Goal: Transaction & Acquisition: Obtain resource

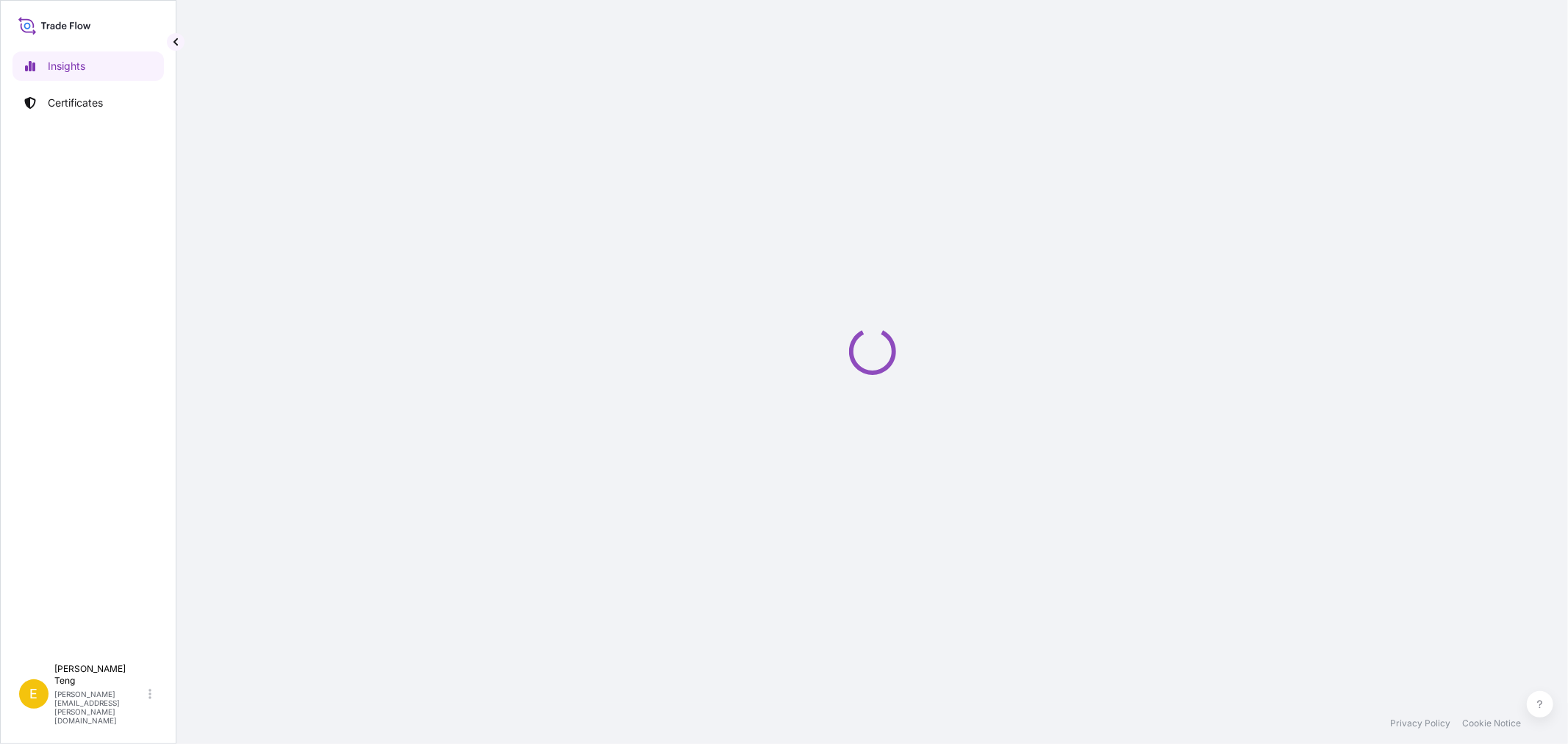
select select "2025"
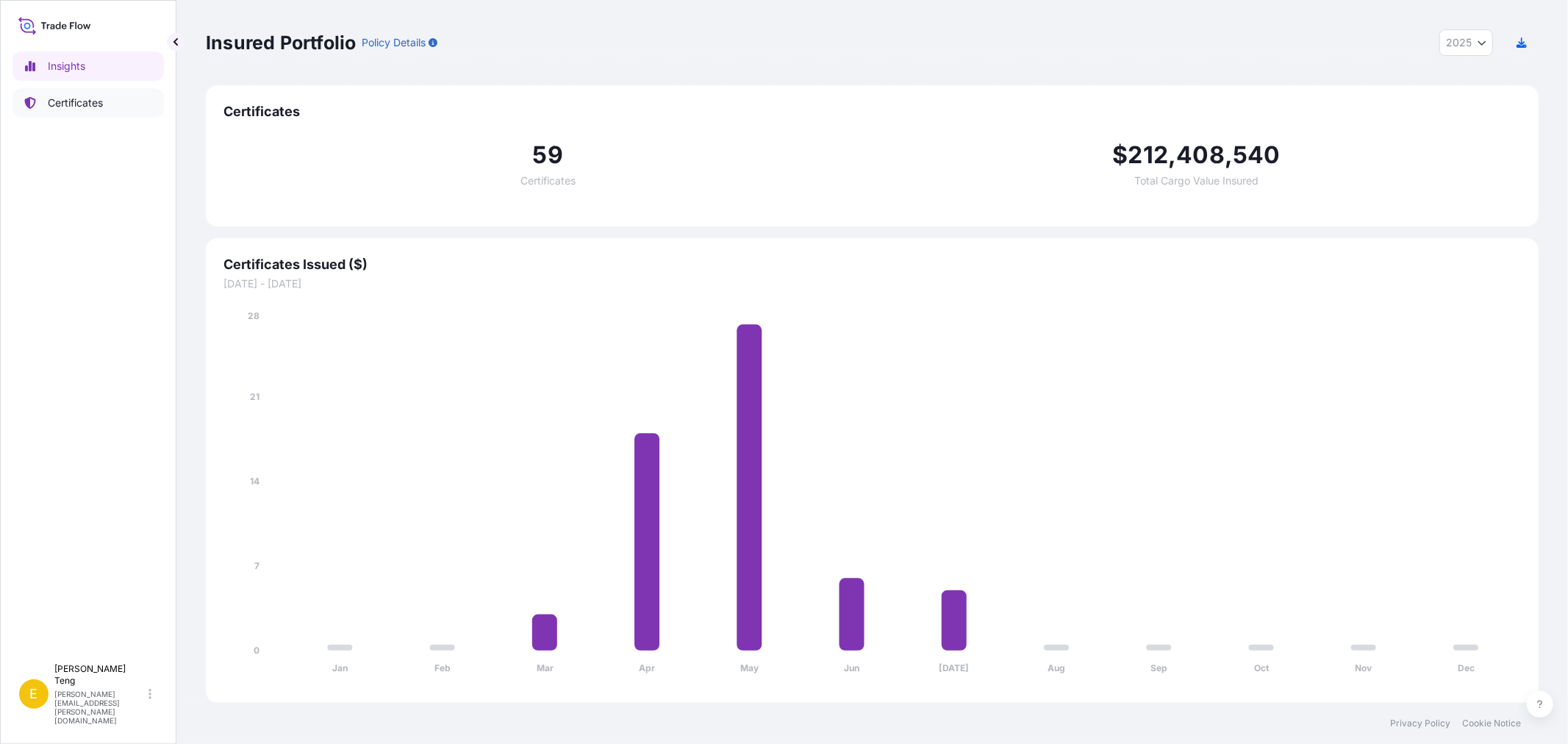
click at [81, 105] on p "Certificates" at bounding box center [75, 103] width 55 height 15
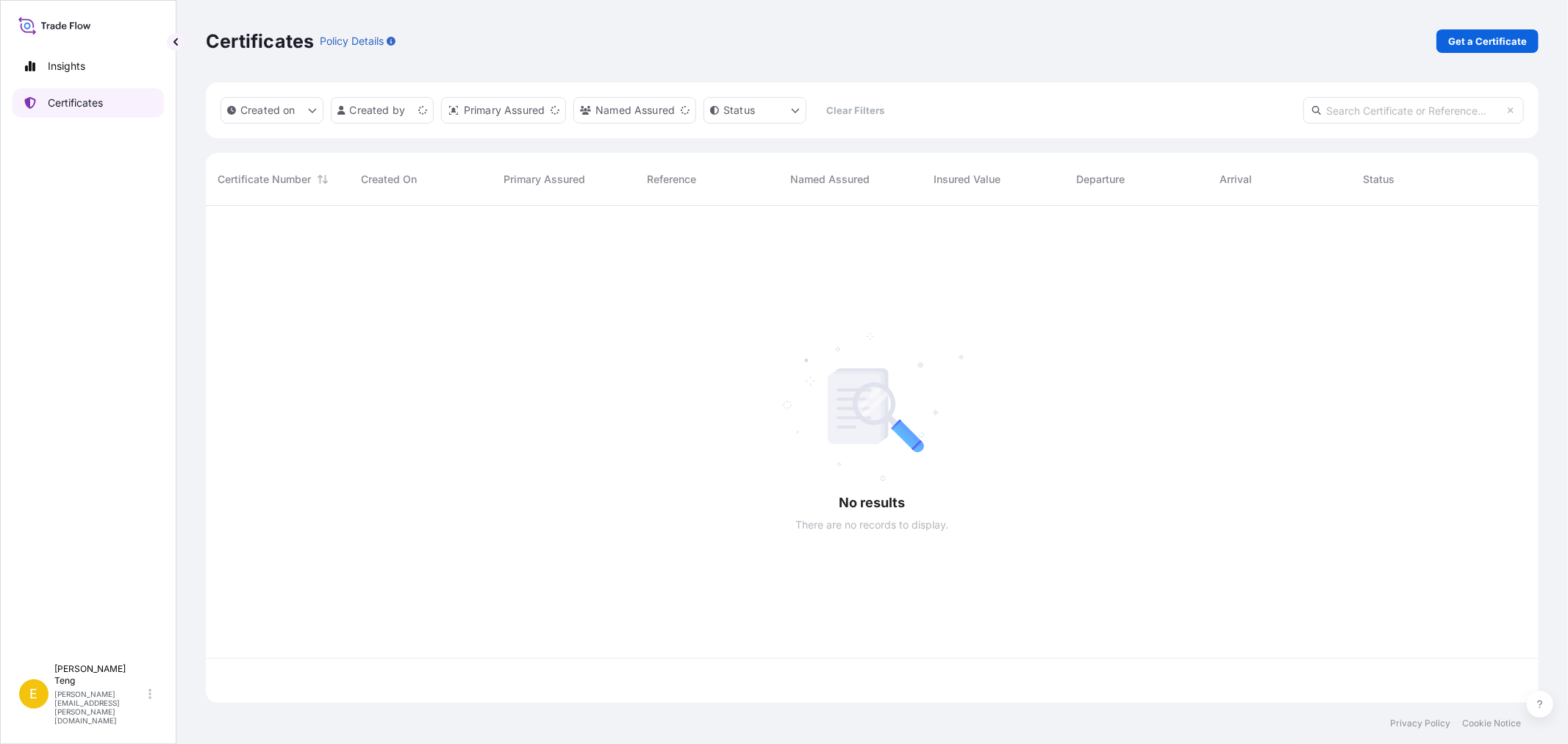
scroll to position [493, 1320]
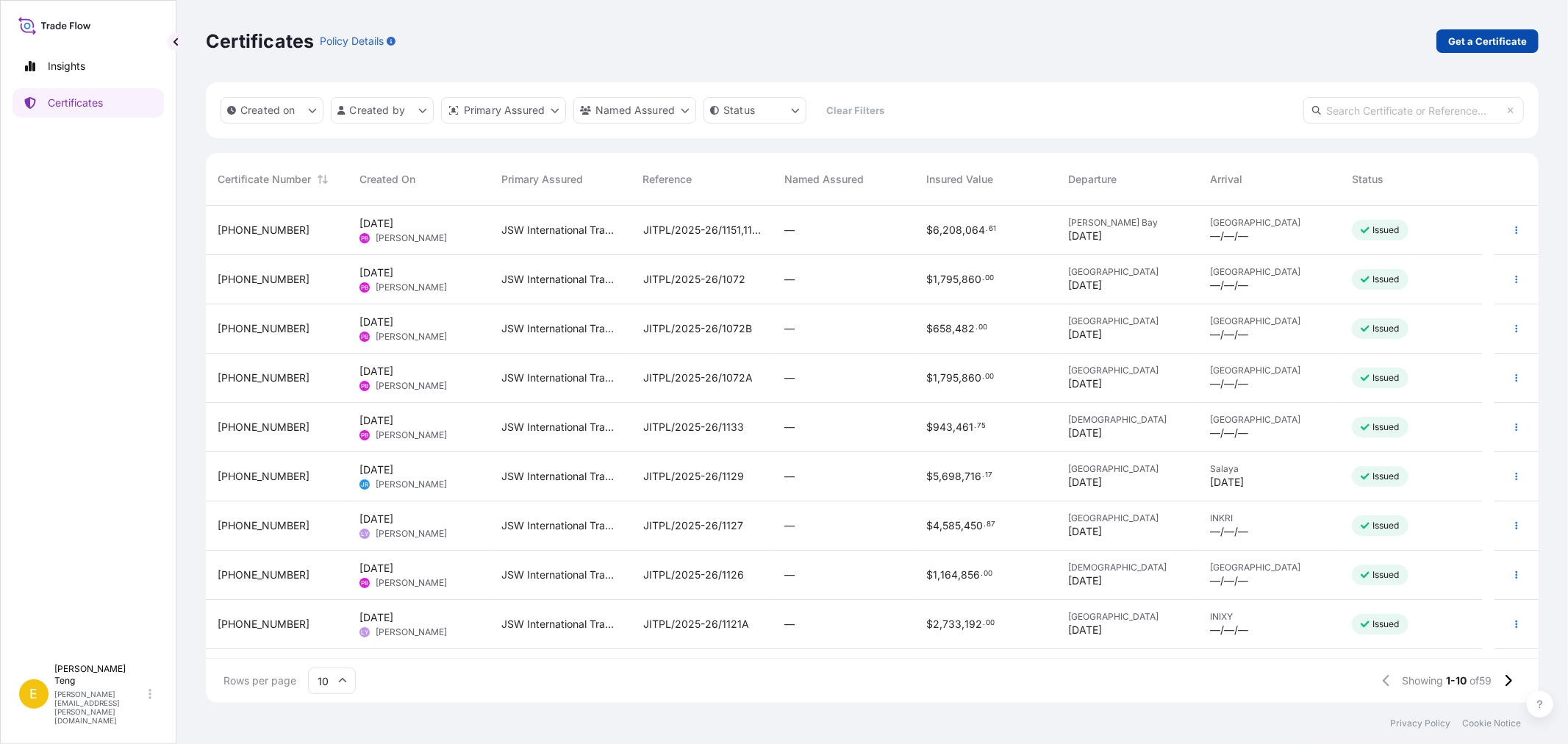
click at [1487, 41] on p "Get a Certificate" at bounding box center [1487, 41] width 79 height 15
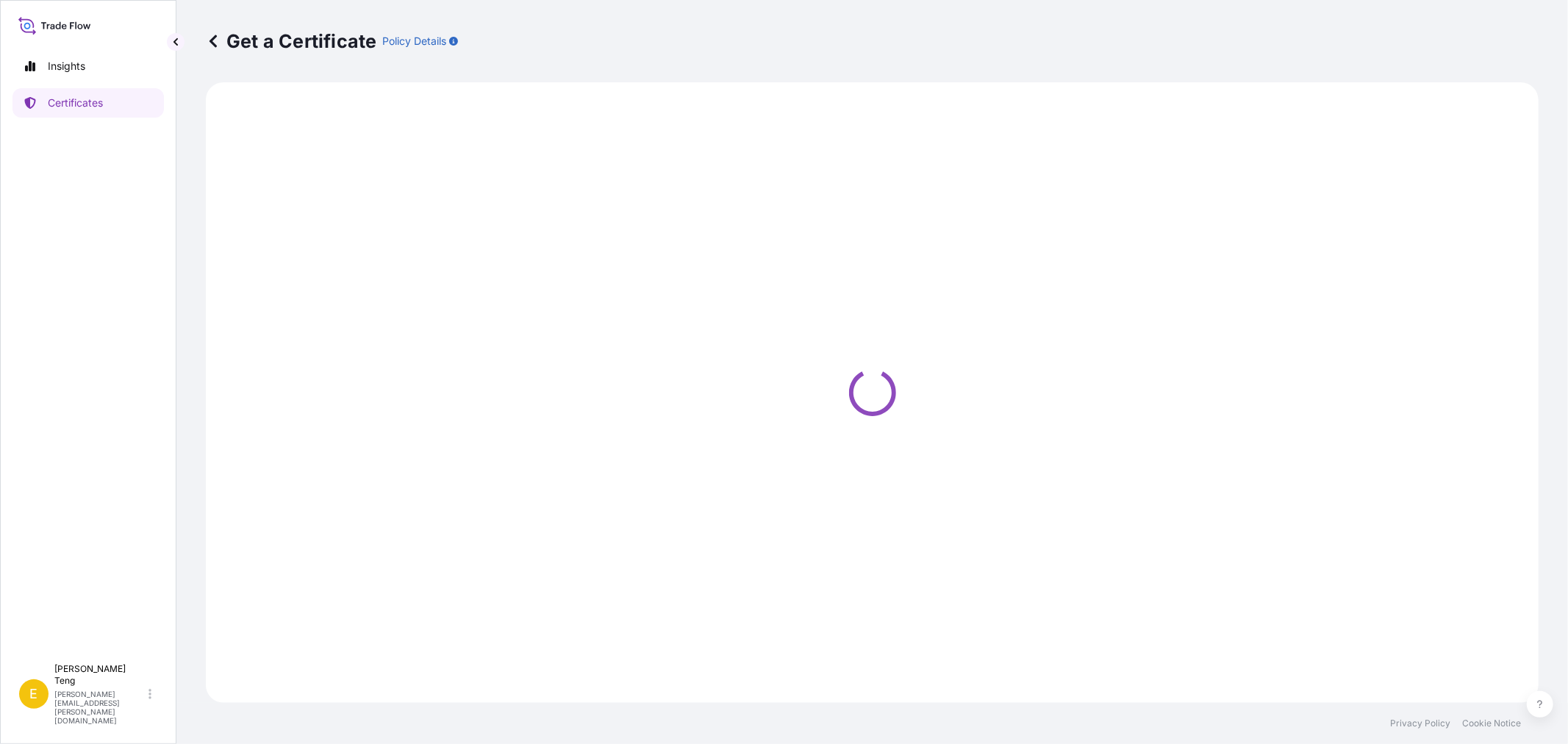
select select "Sea"
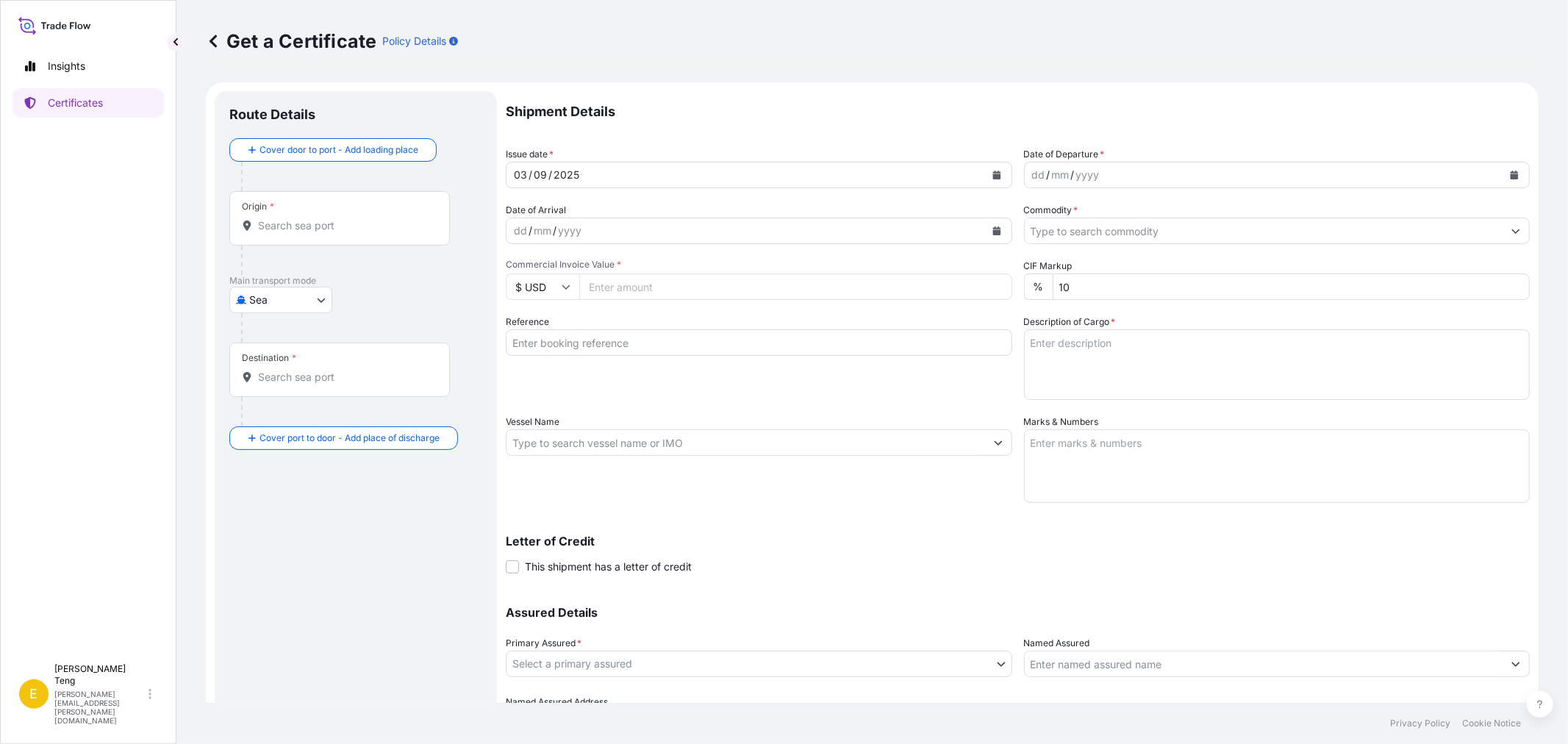
click at [656, 447] on input "Vessel Name" at bounding box center [745, 442] width 478 height 27
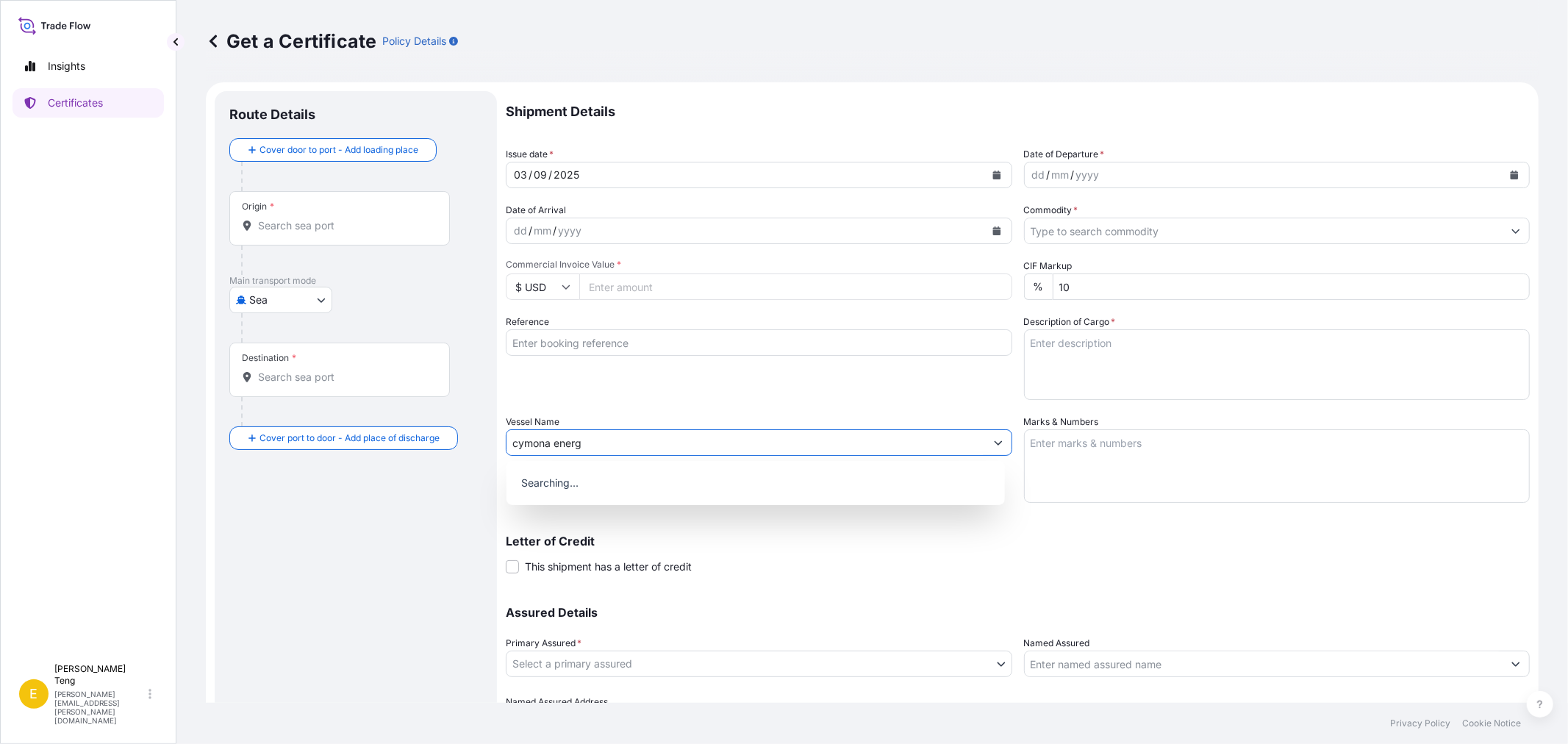
type input "cymona energy"
click at [627, 478] on div "Use "cymona energy"" at bounding box center [756, 480] width 487 height 27
click at [657, 444] on input "cymona energy" at bounding box center [745, 442] width 478 height 27
click at [995, 441] on icon "Show suggestions" at bounding box center [998, 442] width 9 height 9
click at [909, 445] on input "cymona energy" at bounding box center [745, 442] width 478 height 27
